Goal: Task Accomplishment & Management: Complete application form

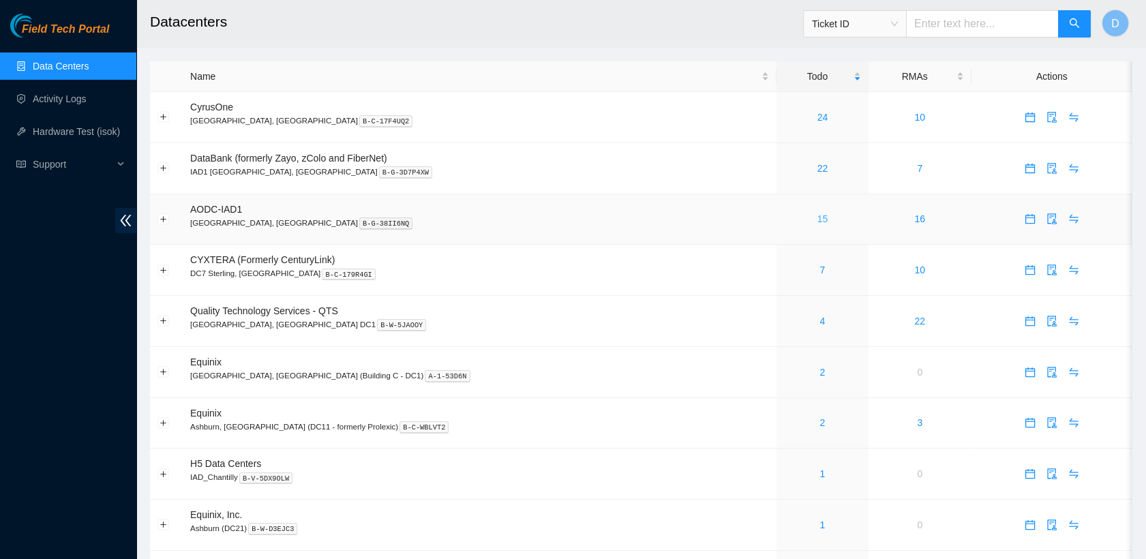
click at [817, 217] on link "15" at bounding box center [822, 218] width 11 height 11
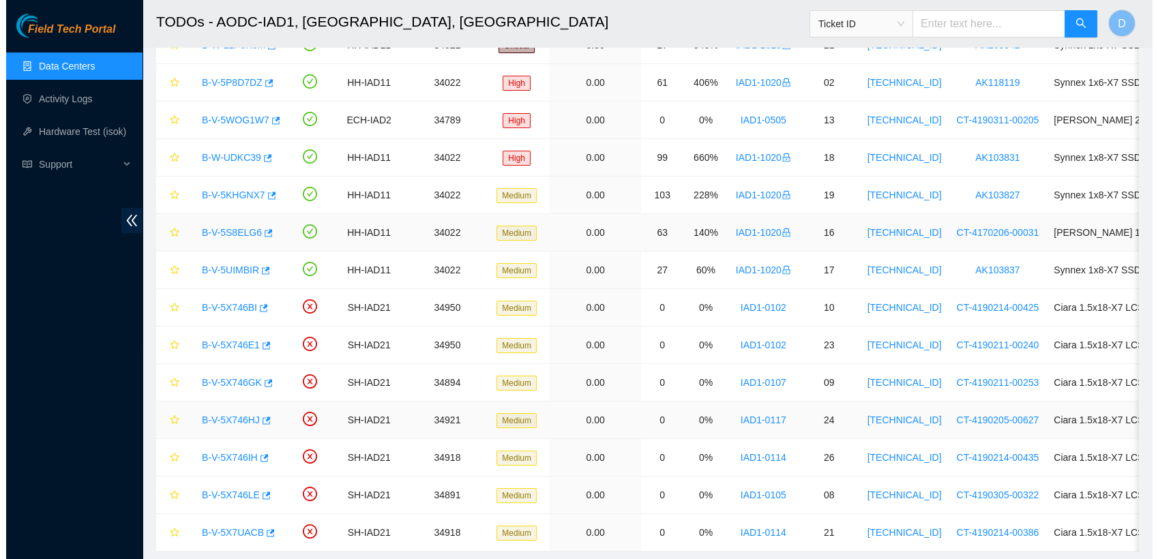
scroll to position [158, 0]
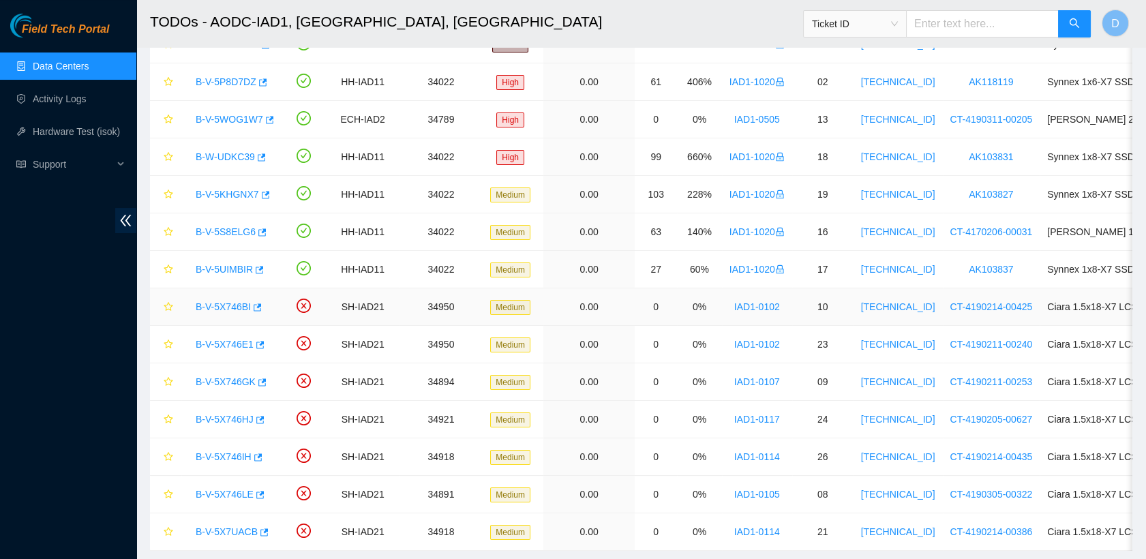
click at [218, 307] on link "B-V-5X746BI" at bounding box center [223, 306] width 55 height 11
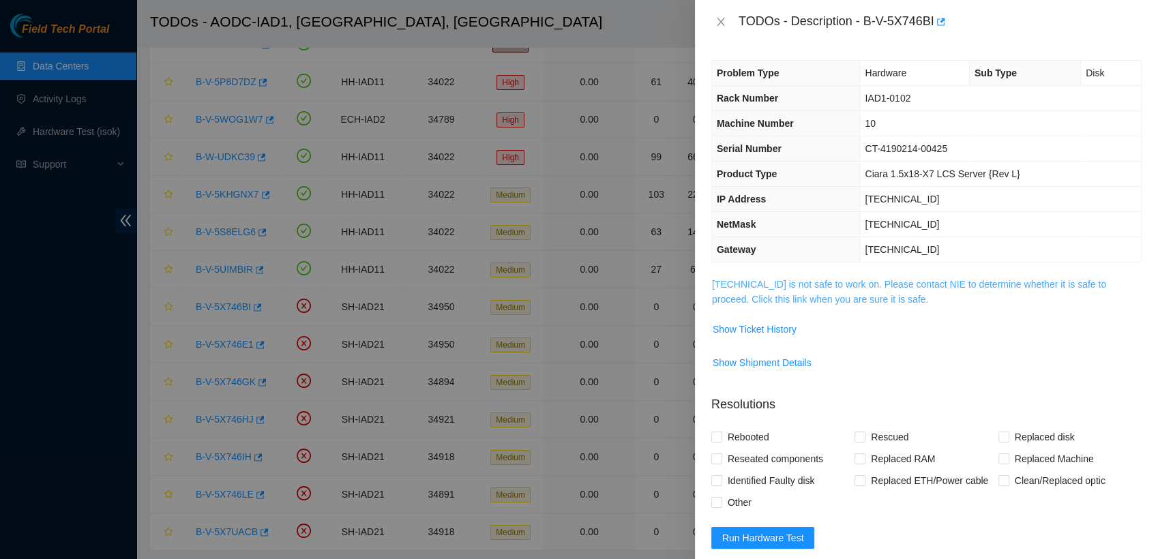
click at [760, 294] on link "[TECHNICAL_ID] is not safe to work on. Please contact NIE to determine whether …" at bounding box center [909, 292] width 394 height 26
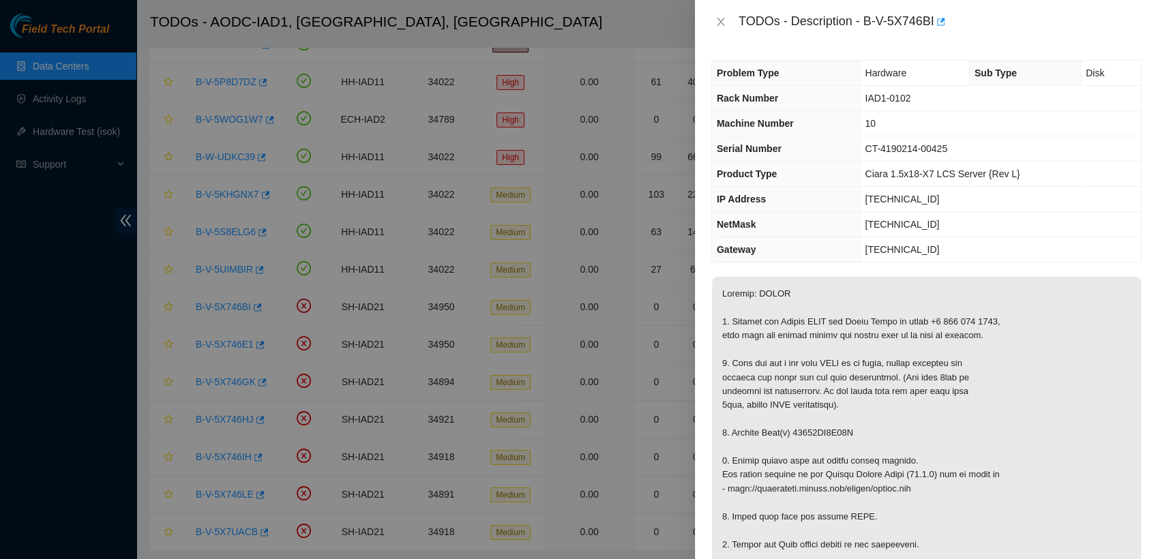
scroll to position [3, 0]
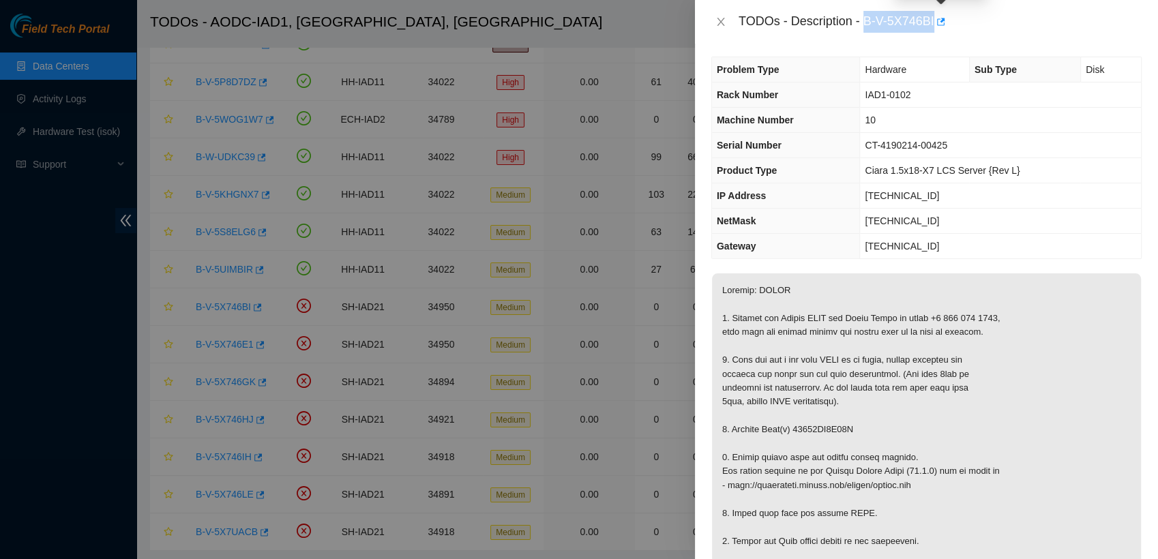
drag, startPoint x: 864, startPoint y: 16, endPoint x: 933, endPoint y: 25, distance: 70.1
click at [933, 25] on div "TODOs - Description - B-V-5X746BI" at bounding box center [939, 22] width 403 height 22
copy div "B-V-5X746BI"
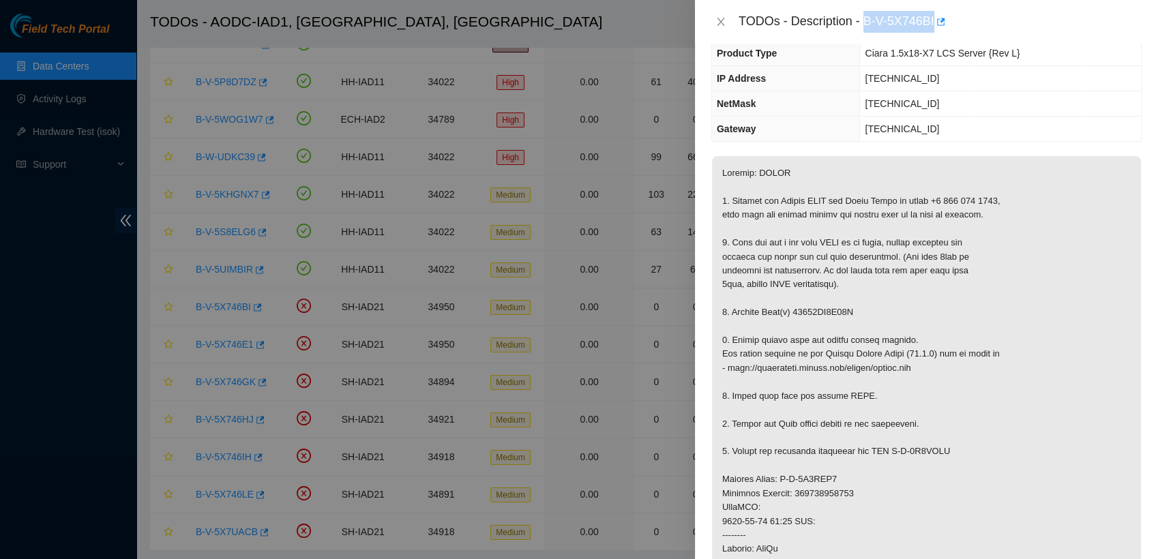
scroll to position [0, 0]
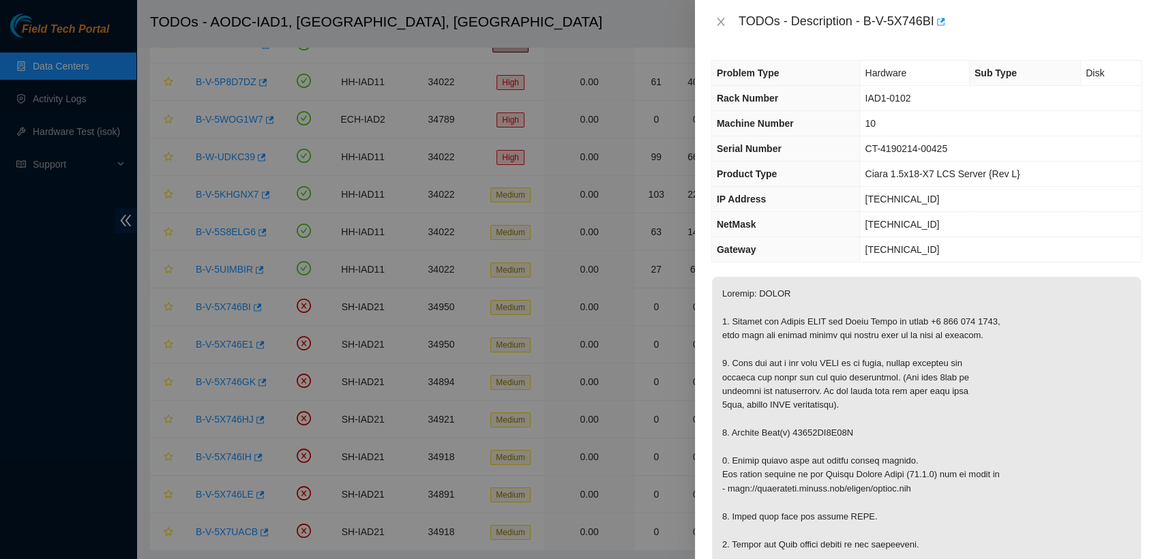
copy p "18521FD9F07D"
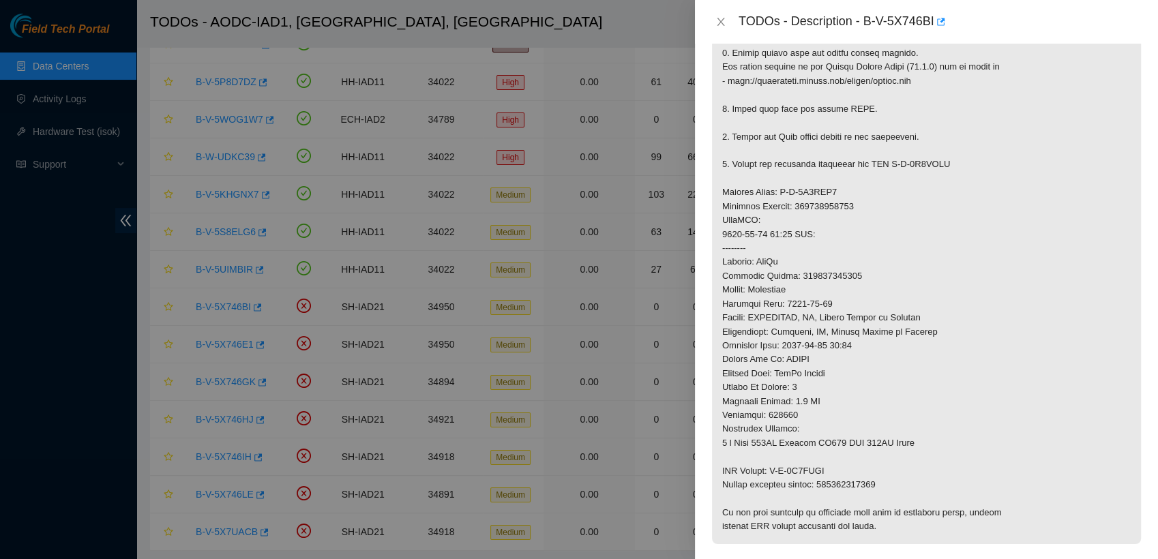
scroll to position [409, 0]
click at [852, 485] on p at bounding box center [926, 205] width 429 height 675
copy p "463470063052"
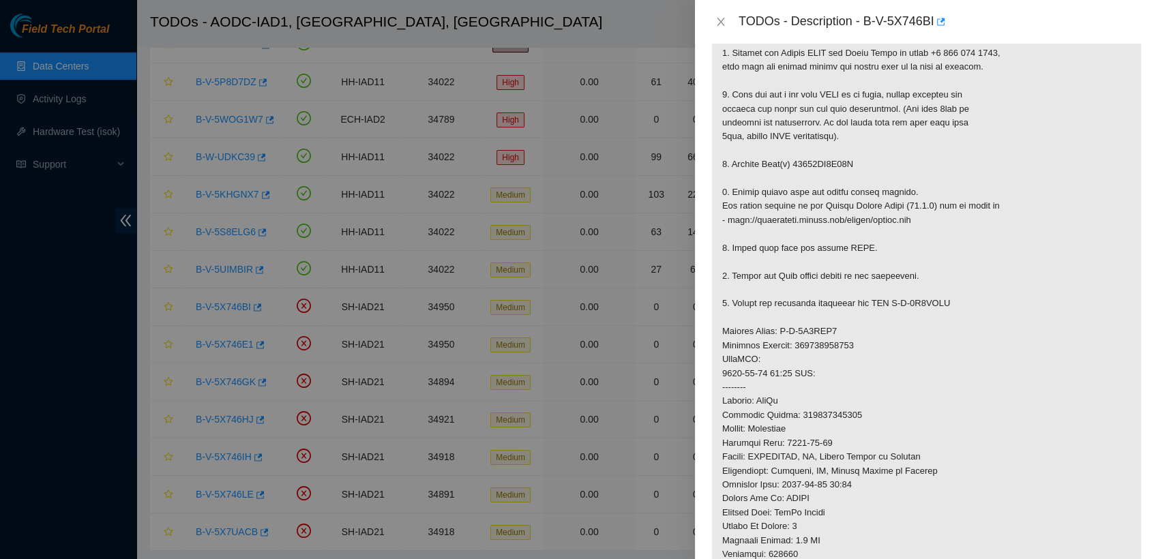
scroll to position [268, 0]
click at [830, 164] on p at bounding box center [926, 346] width 429 height 675
copy p "18521FD9F07D"
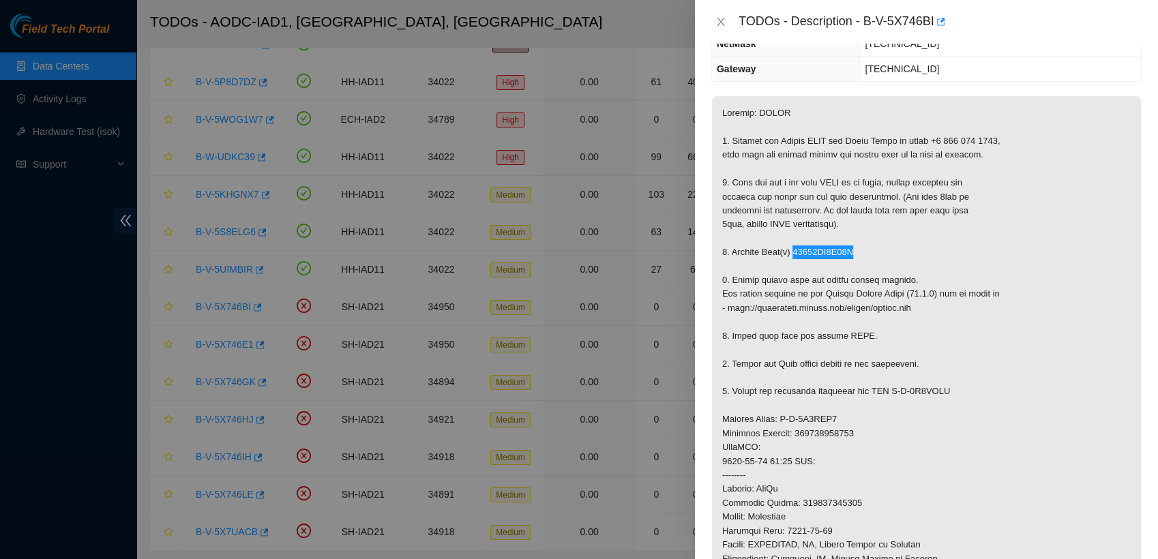
scroll to position [0, 0]
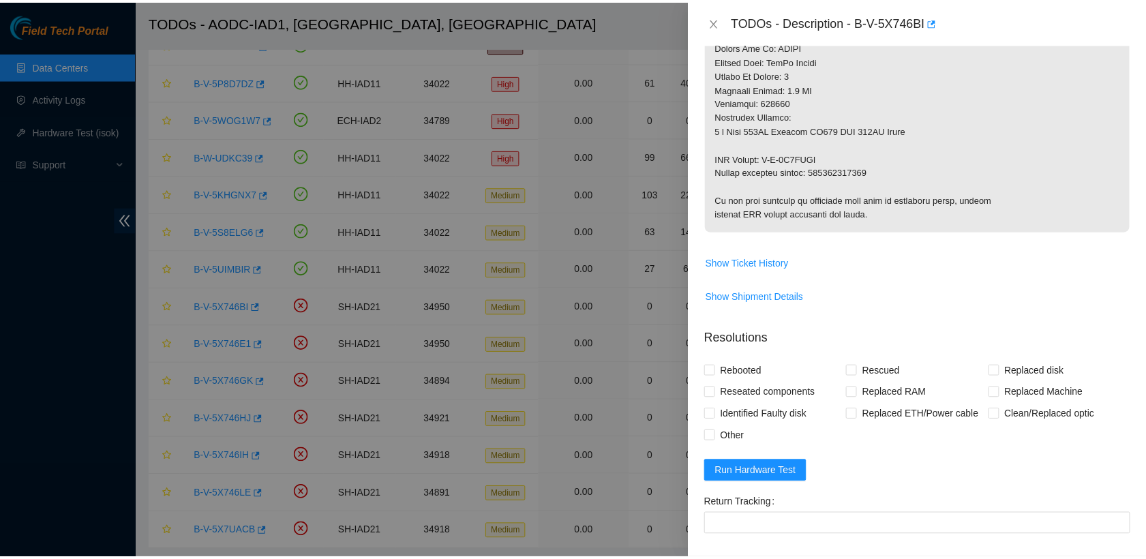
scroll to position [865, 0]
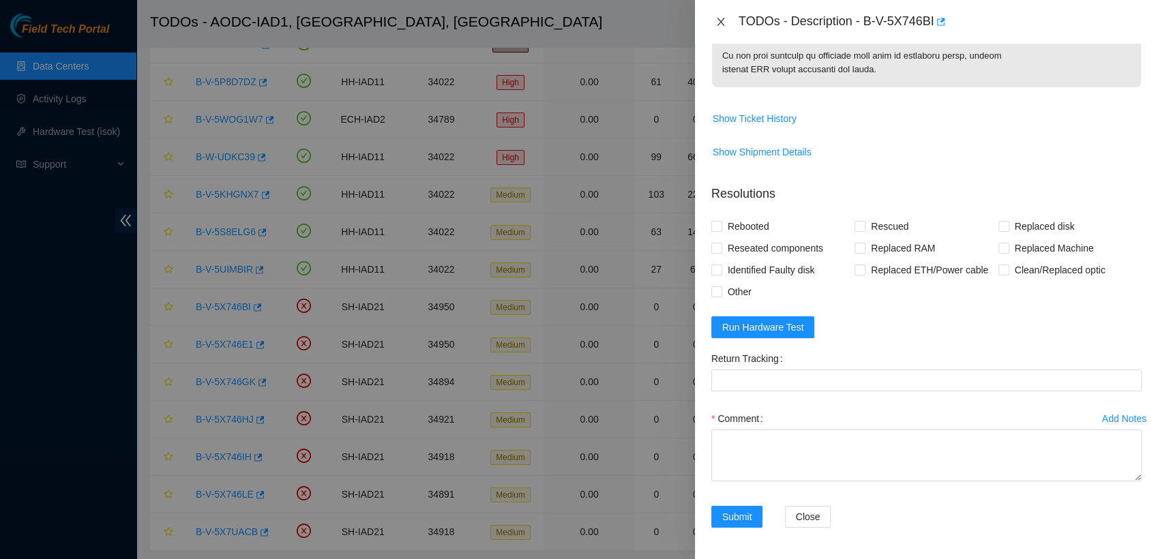
click at [718, 25] on icon "close" at bounding box center [720, 22] width 7 height 8
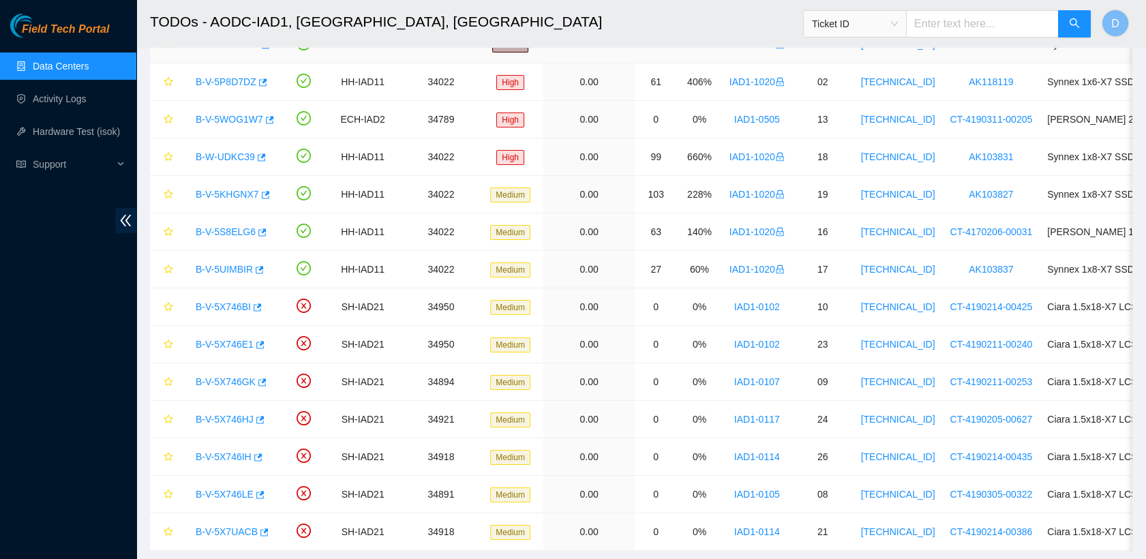
scroll to position [217, 0]
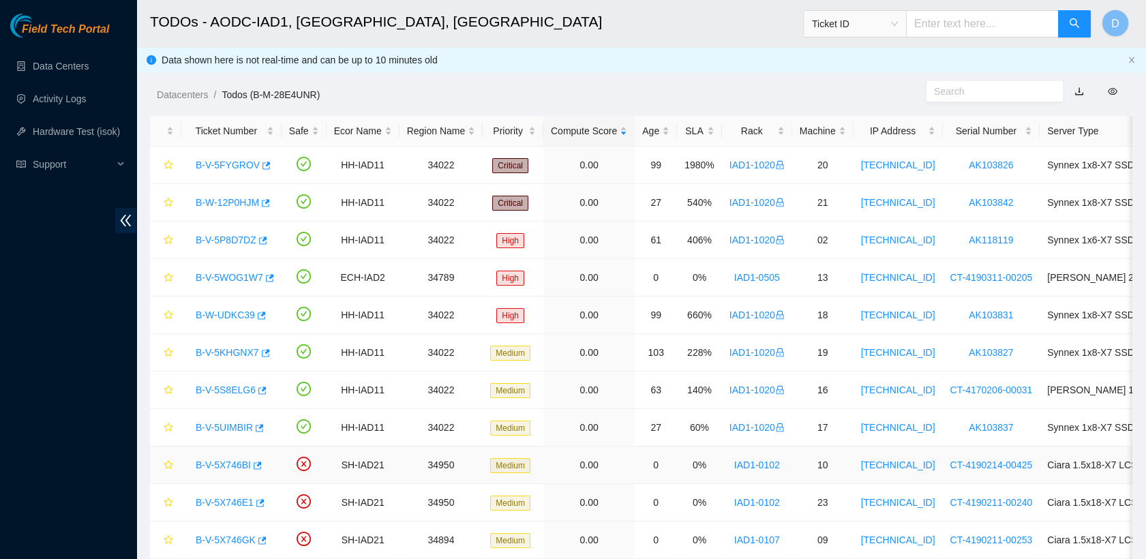
click at [223, 468] on link "B-V-5X746BI" at bounding box center [223, 465] width 55 height 11
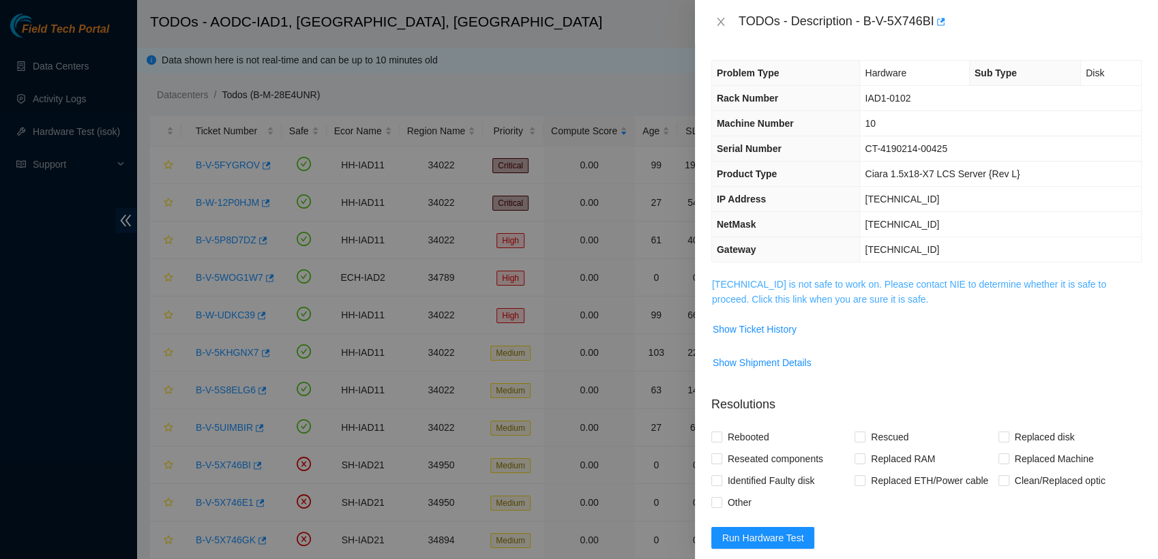
click at [791, 284] on link "[TECHNICAL_ID] is not safe to work on. Please contact NIE to determine whether …" at bounding box center [909, 292] width 394 height 26
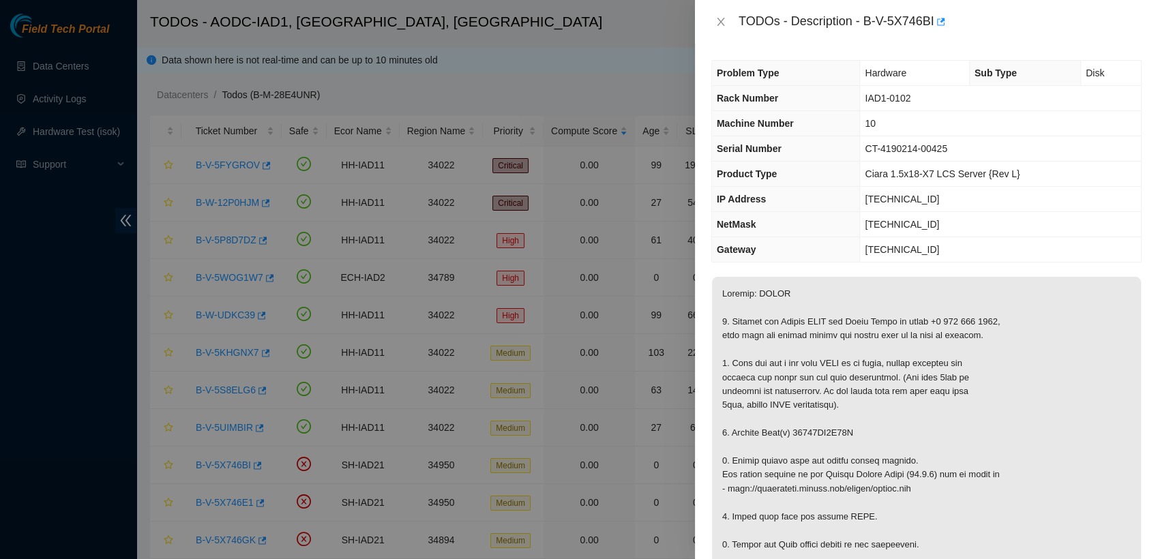
scroll to position [112, 0]
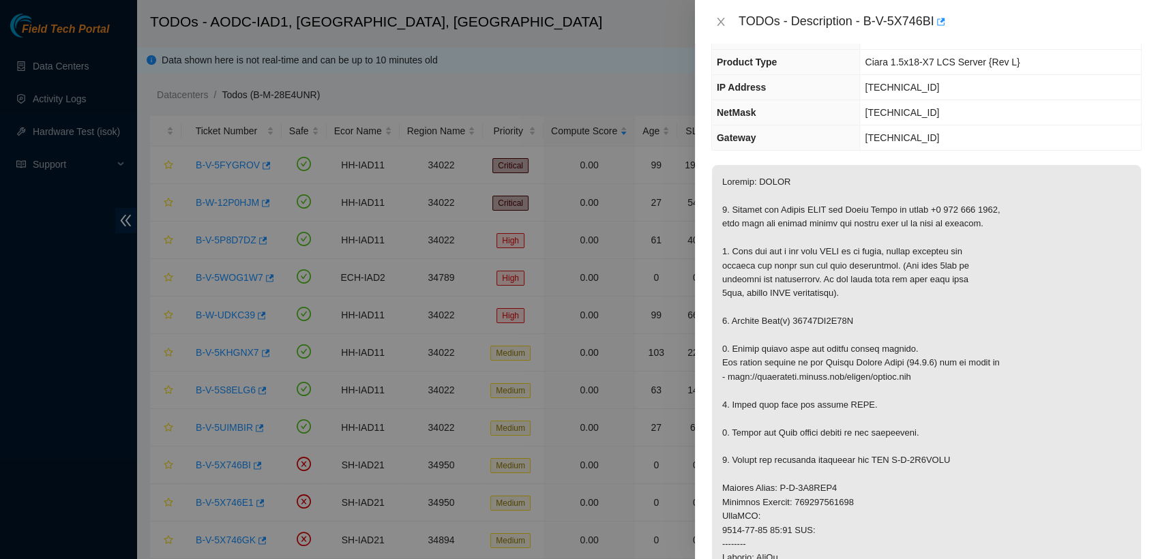
click at [1046, 132] on td "[TECHNICAL_ID]" at bounding box center [1000, 137] width 281 height 25
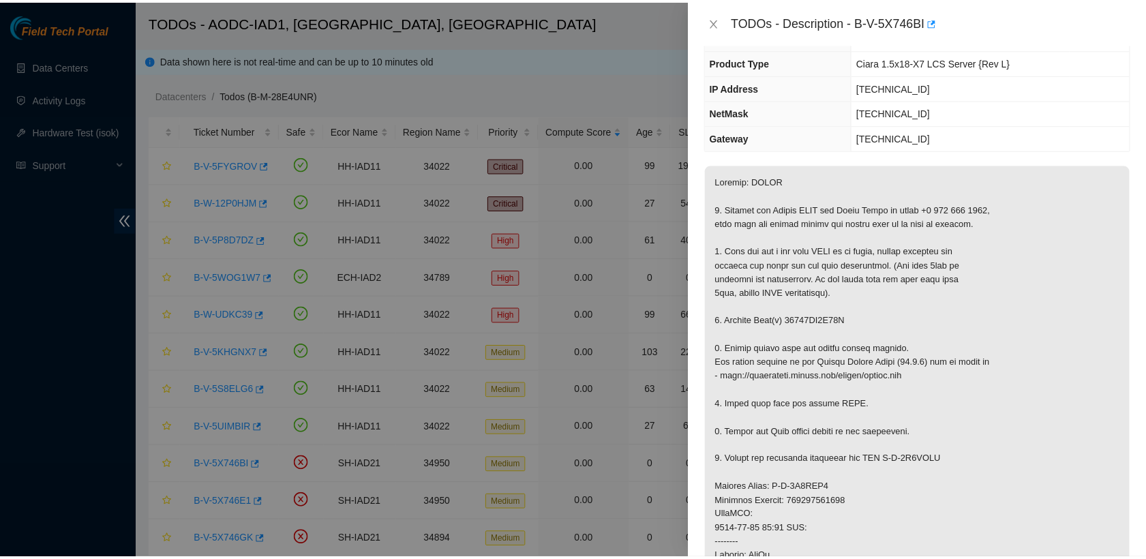
scroll to position [0, 0]
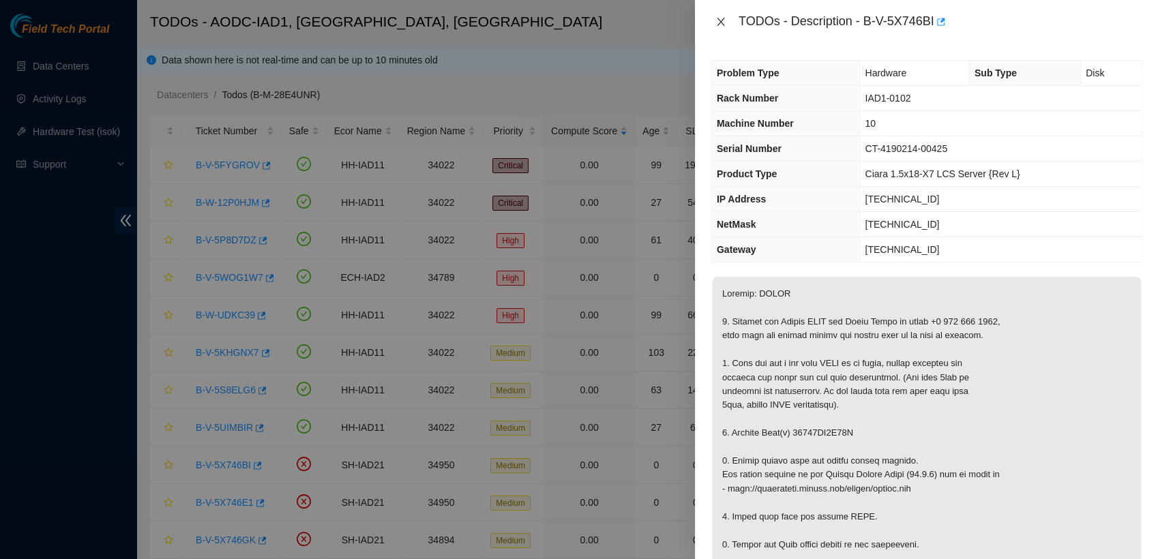
click at [718, 22] on icon "close" at bounding box center [720, 21] width 11 height 11
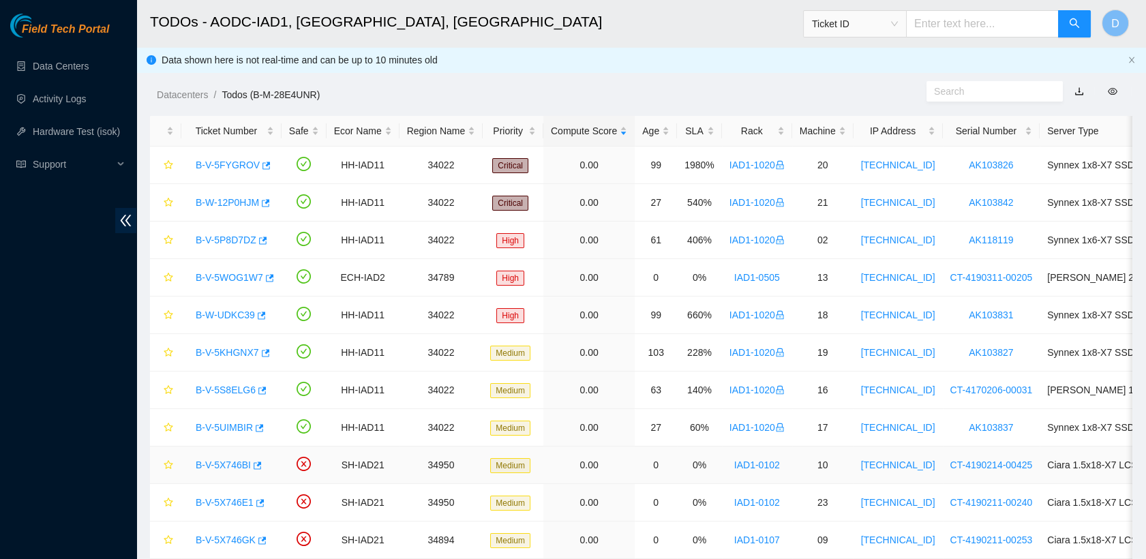
click at [232, 462] on link "B-V-5X746BI" at bounding box center [223, 465] width 55 height 11
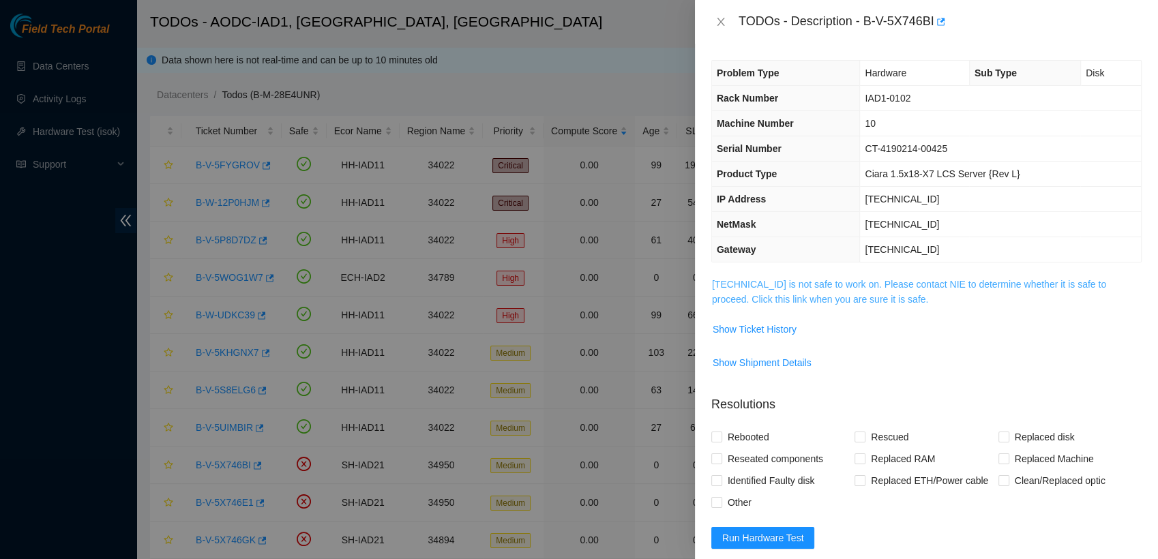
click at [816, 299] on link "[TECHNICAL_ID] is not safe to work on. Please contact NIE to determine whether …" at bounding box center [909, 292] width 394 height 26
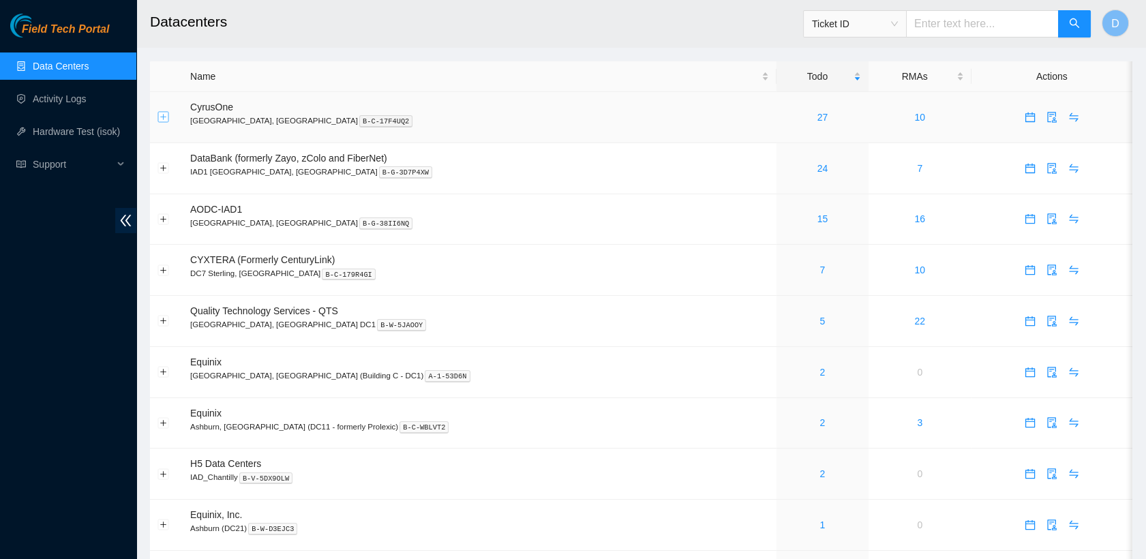
click at [164, 117] on button "Expand row" at bounding box center [163, 117] width 11 height 11
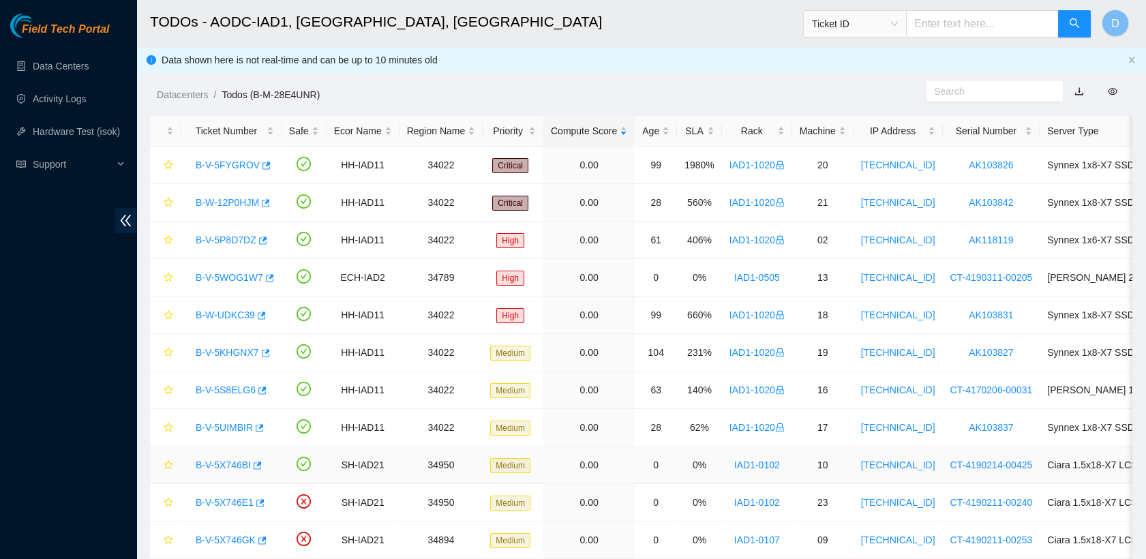
click at [229, 466] on link "B-V-5X746BI" at bounding box center [223, 465] width 55 height 11
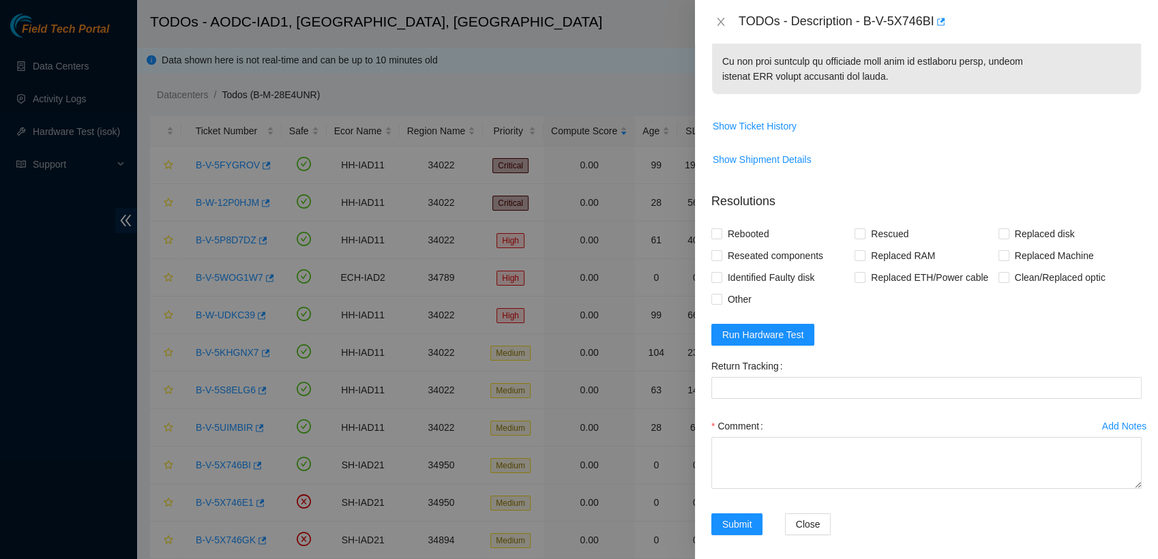
scroll to position [911, 0]
click at [715, 228] on input "Rebooted" at bounding box center [716, 231] width 10 height 10
checkbox input "true"
click at [856, 226] on input "Rescued" at bounding box center [859, 231] width 10 height 10
checkbox input "true"
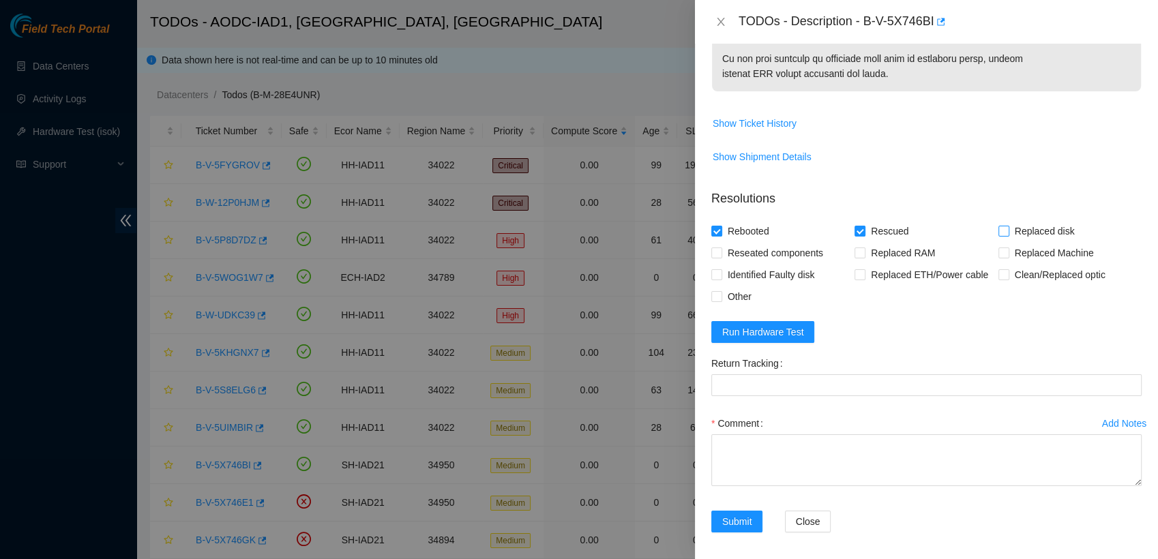
click at [999, 227] on input "Replaced disk" at bounding box center [1003, 231] width 10 height 10
checkbox input "true"
click at [783, 335] on span "Run Hardware Test" at bounding box center [763, 332] width 82 height 15
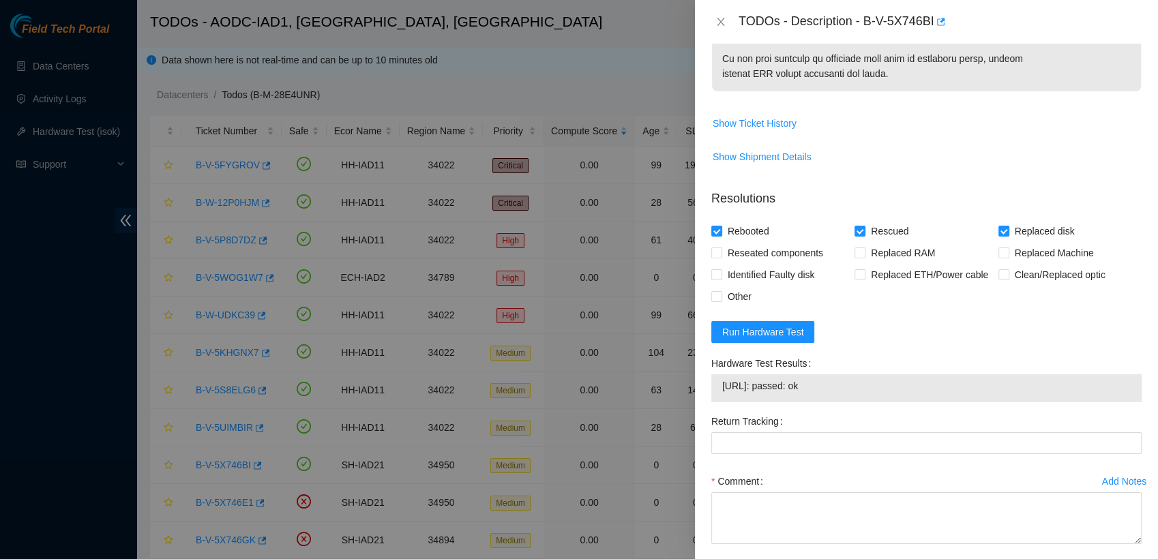
drag, startPoint x: 829, startPoint y: 387, endPoint x: 720, endPoint y: 397, distance: 109.5
click at [721, 397] on td "104.84.154.29: passed: ok" at bounding box center [926, 388] width 410 height 21
copy span "104.84.154.29: passed: ok"
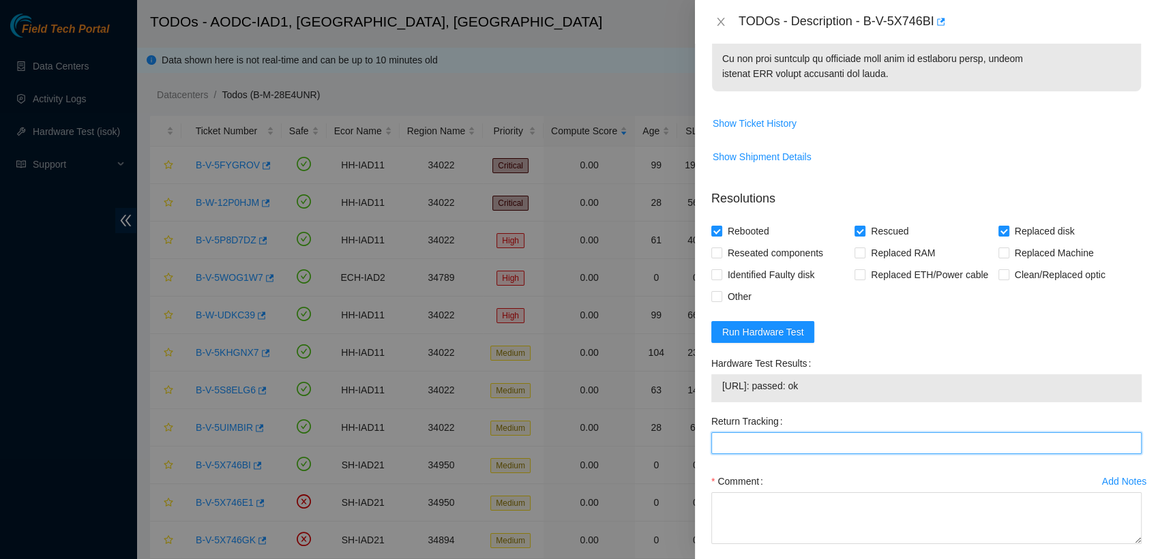
click at [788, 433] on Tracking "Return Tracking" at bounding box center [926, 443] width 430 height 22
paste Tracking "463470063052"
type Tracking "463470063052"
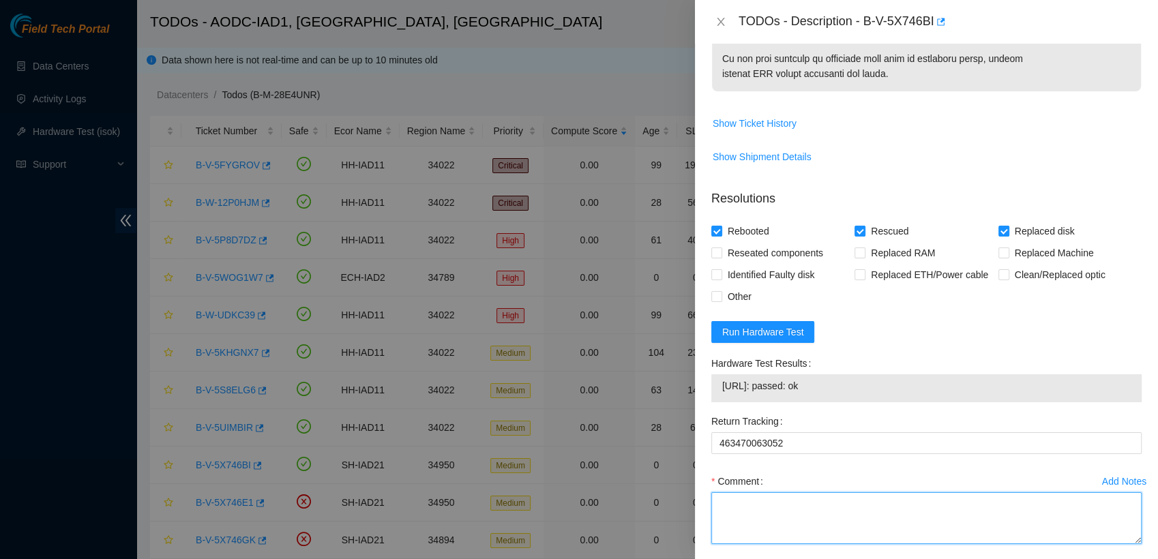
click at [796, 525] on textarea "Comment" at bounding box center [926, 518] width 430 height 52
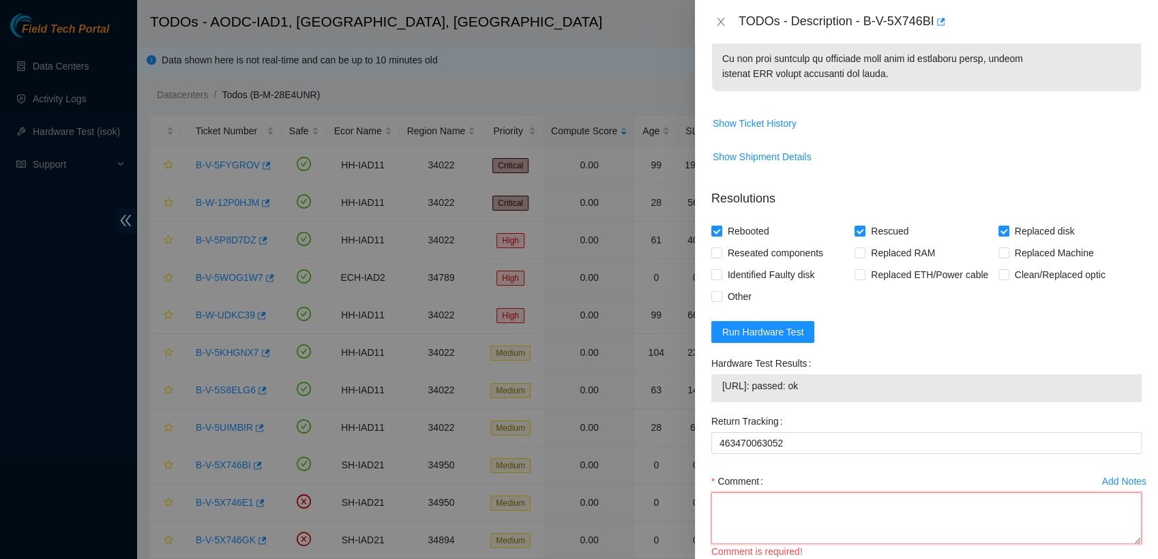
scroll to position [11, 0]
paste textarea "- contacted NOCC schaturv has completed your request (B-V-5X746BI) Message from…"
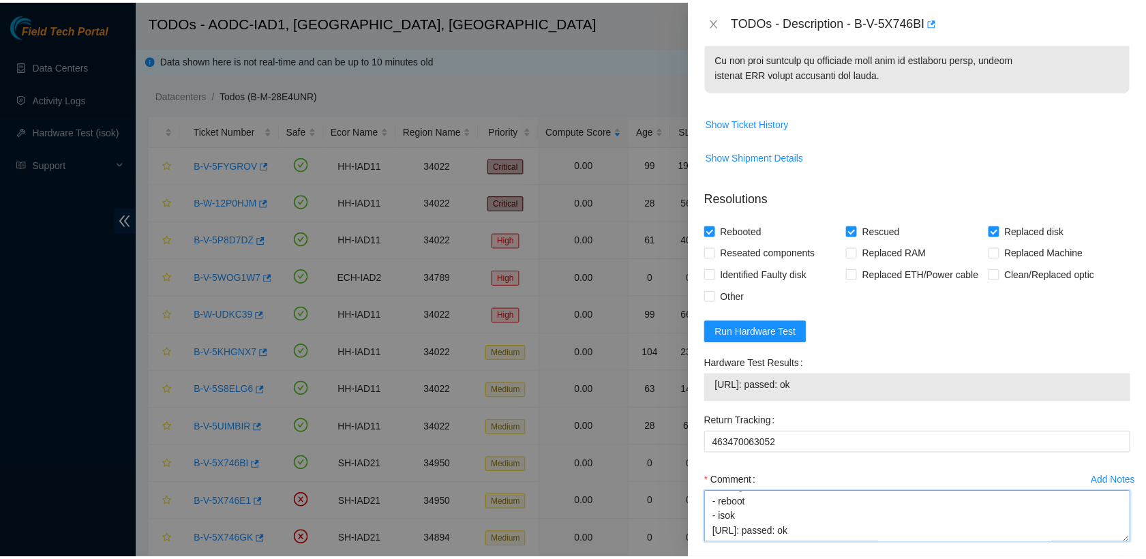
scroll to position [974, 0]
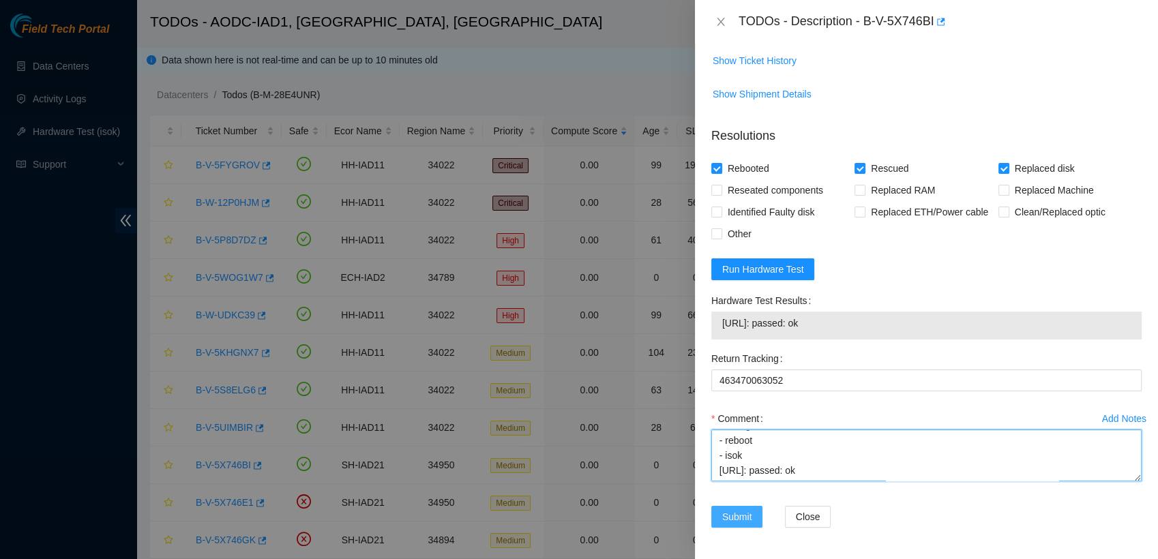
type textarea "- contacted NOCC schaturv has completed your request (B-V-5X746BI) Message from…"
click at [747, 509] on span "Submit" at bounding box center [737, 516] width 30 height 15
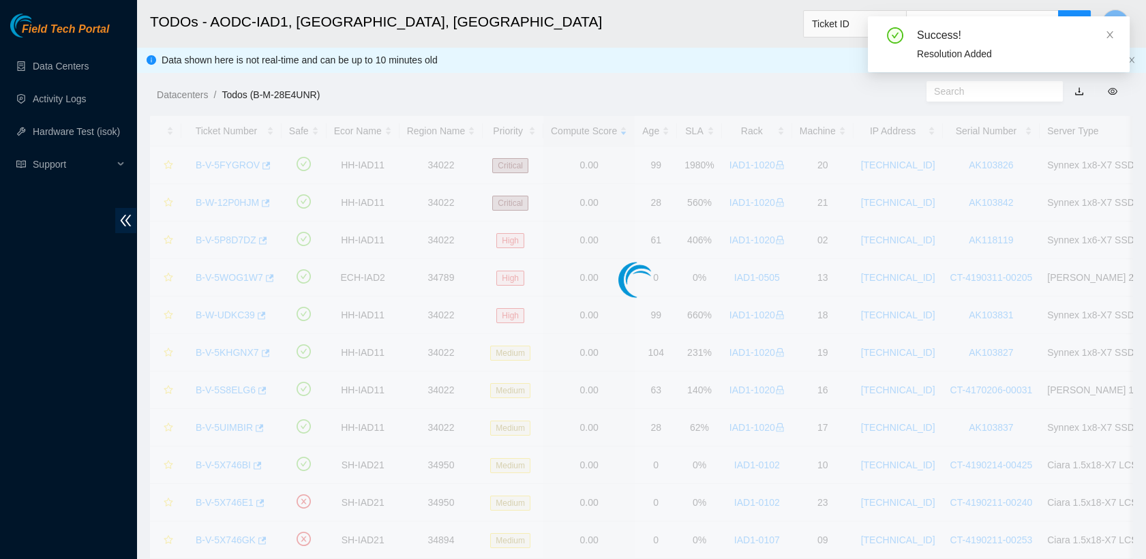
scroll to position [357, 0]
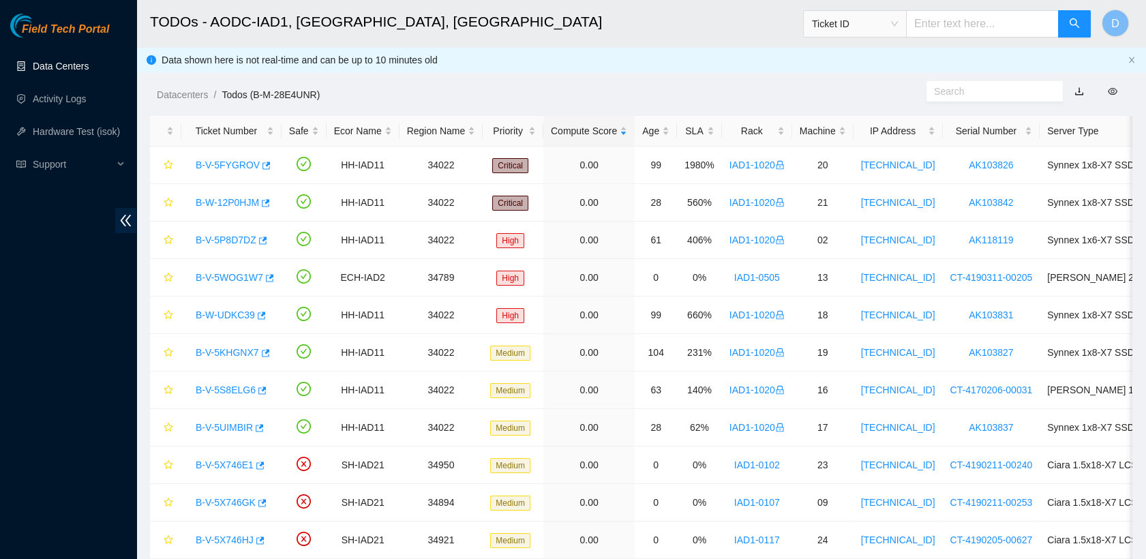
click at [89, 61] on link "Data Centers" at bounding box center [61, 66] width 56 height 11
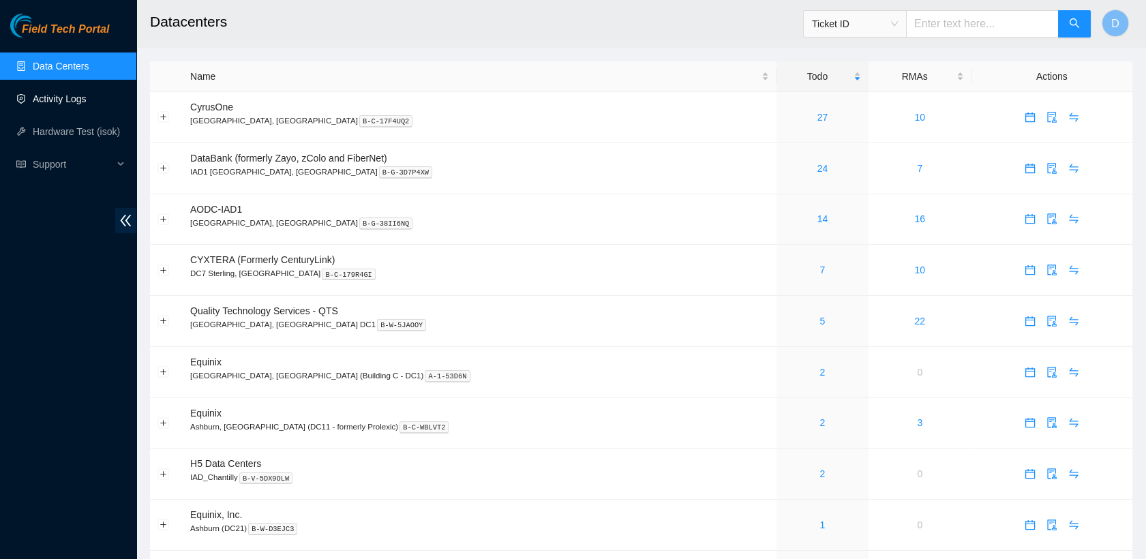
click at [87, 93] on link "Activity Logs" at bounding box center [60, 98] width 54 height 11
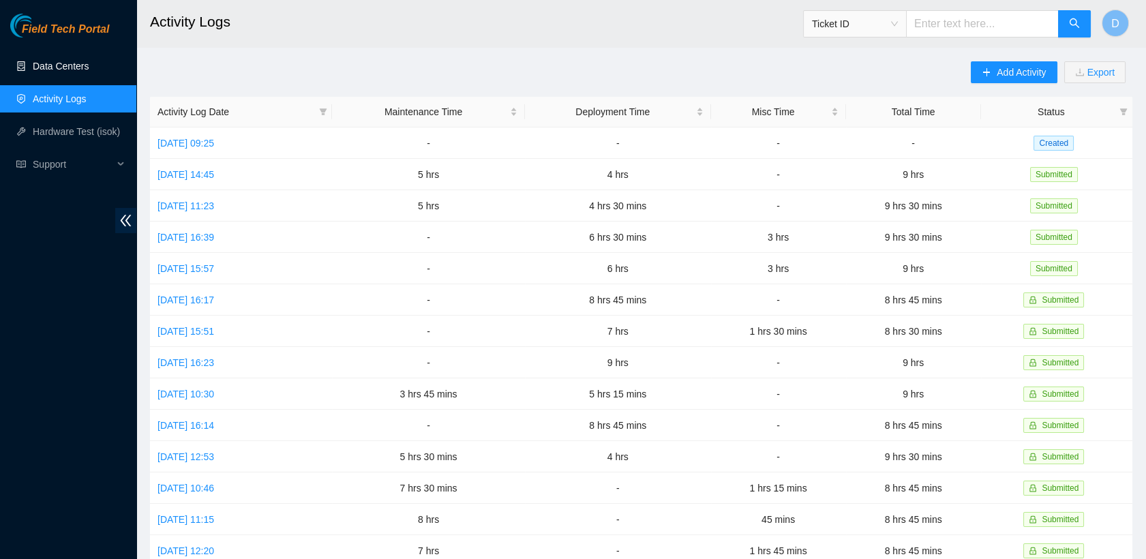
click at [89, 67] on link "Data Centers" at bounding box center [61, 66] width 56 height 11
